Goal: Check status

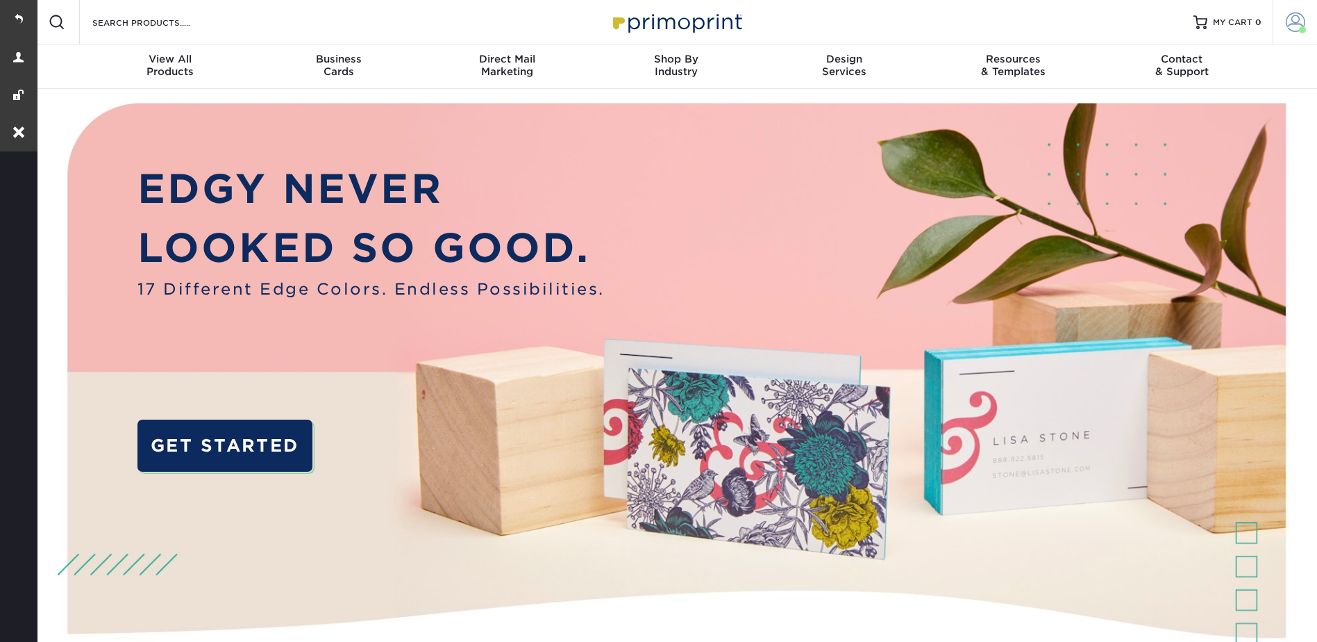
click at [1296, 17] on span at bounding box center [1295, 21] width 19 height 19
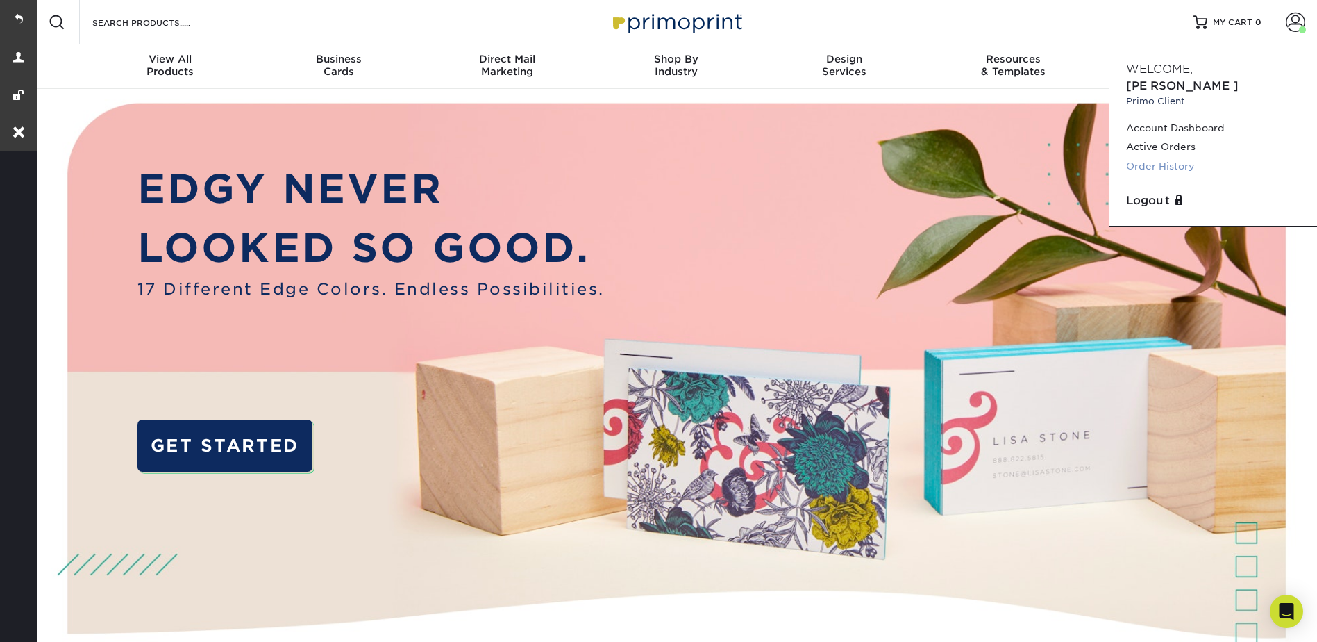
click at [1162, 157] on link "Order History" at bounding box center [1213, 166] width 174 height 19
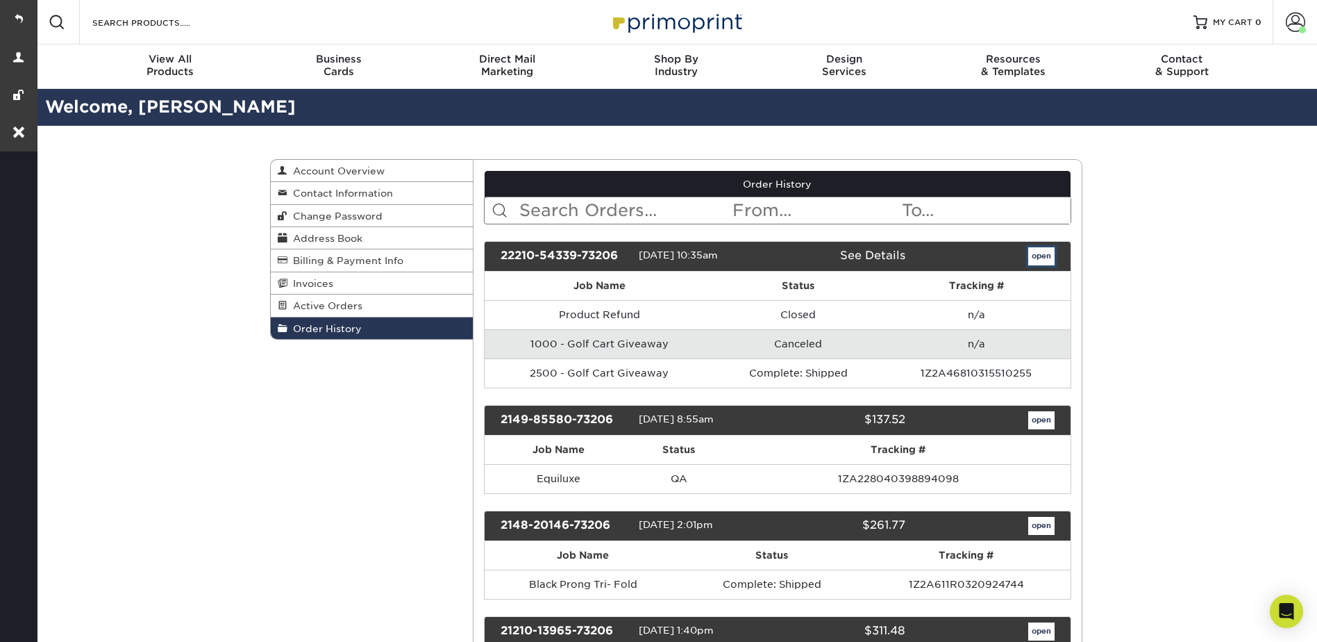
click at [1049, 254] on link "open" at bounding box center [1041, 256] width 26 height 18
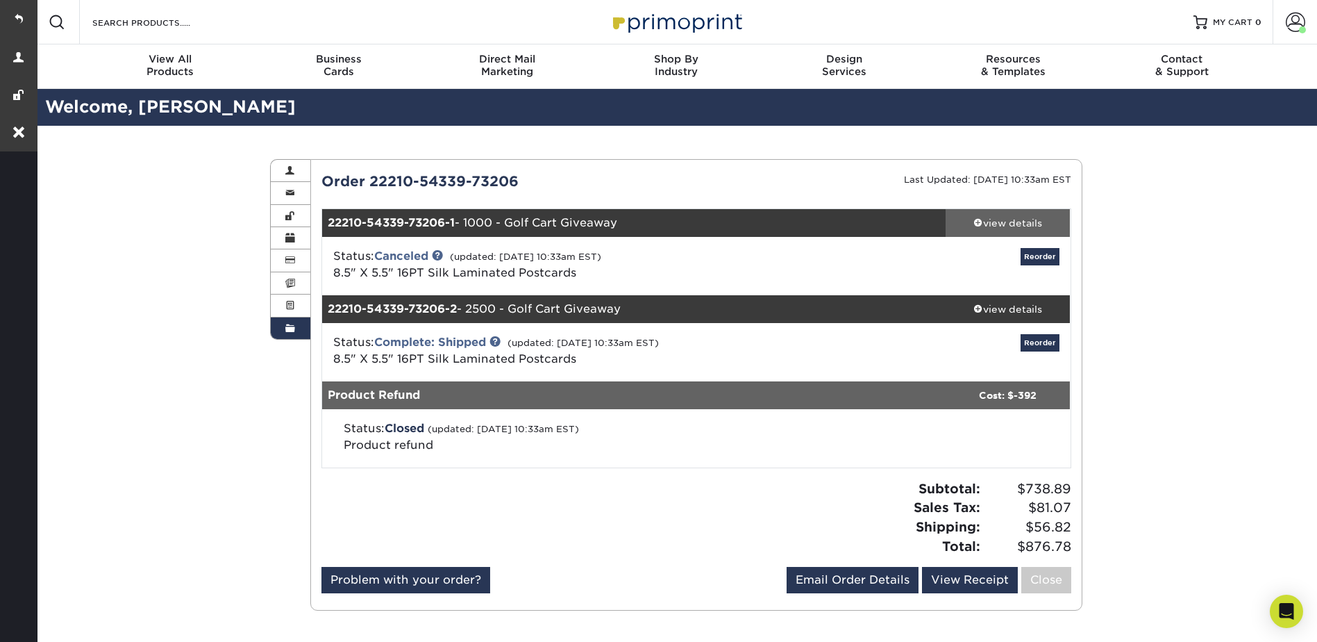
click at [988, 216] on div "view details" at bounding box center [1008, 223] width 125 height 14
